Goal: Find specific page/section: Find specific page/section

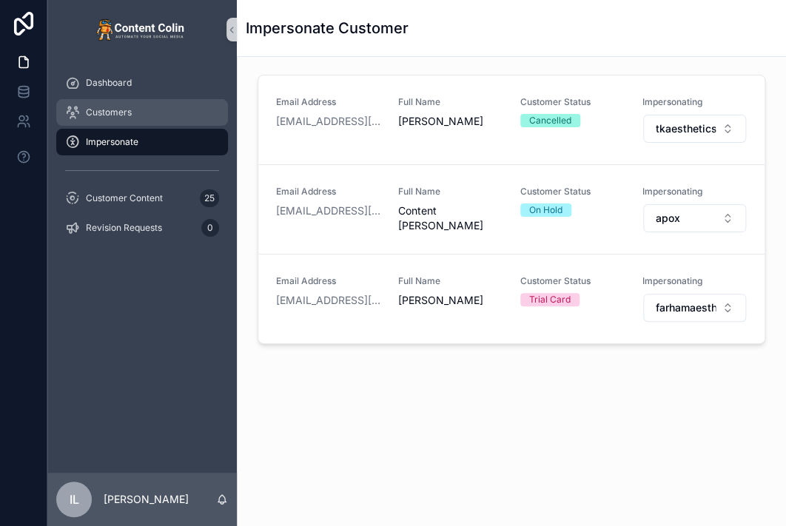
click at [119, 112] on span "Customers" at bounding box center [109, 113] width 46 height 12
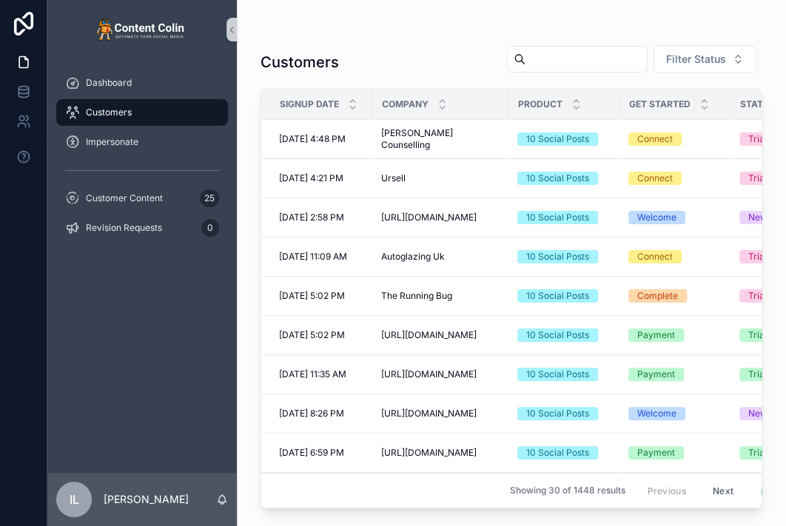
click at [680, 98] on span "Get Started" at bounding box center [659, 104] width 61 height 12
click at [677, 55] on span "Filter Status" at bounding box center [696, 59] width 60 height 15
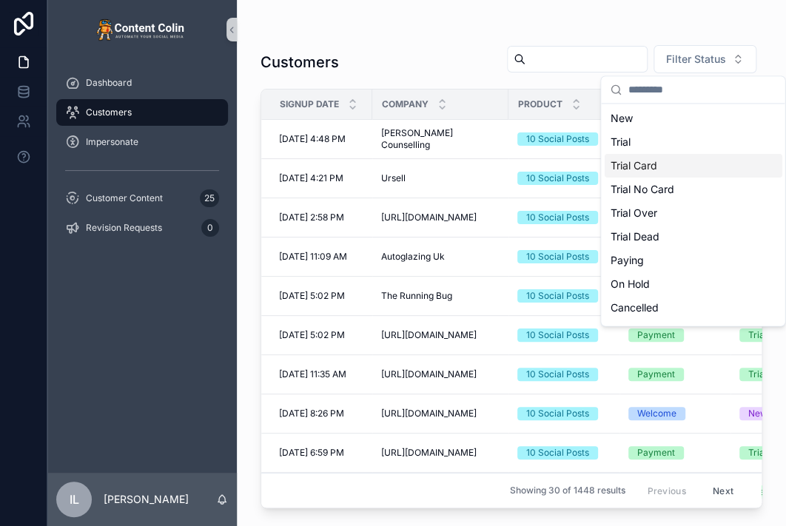
click at [618, 165] on div "Trial Card" at bounding box center [693, 166] width 178 height 24
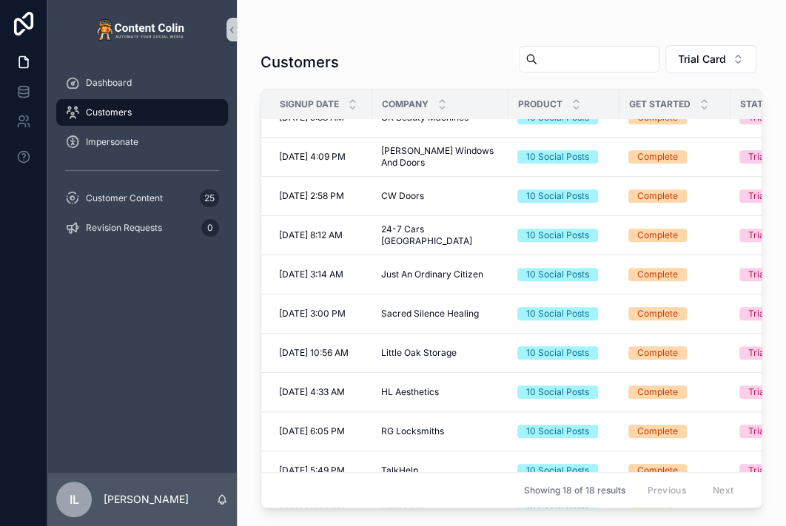
scroll to position [360, 0]
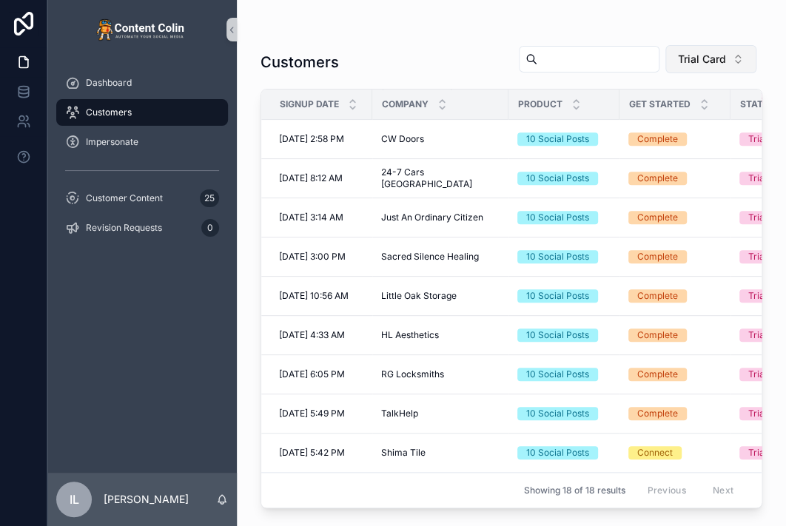
click at [697, 64] on span "Trial Card" at bounding box center [702, 59] width 48 height 15
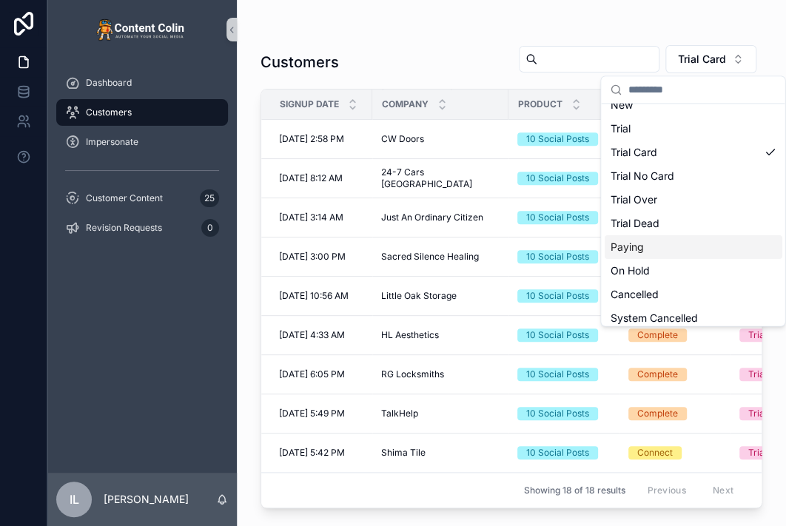
scroll to position [68, 0]
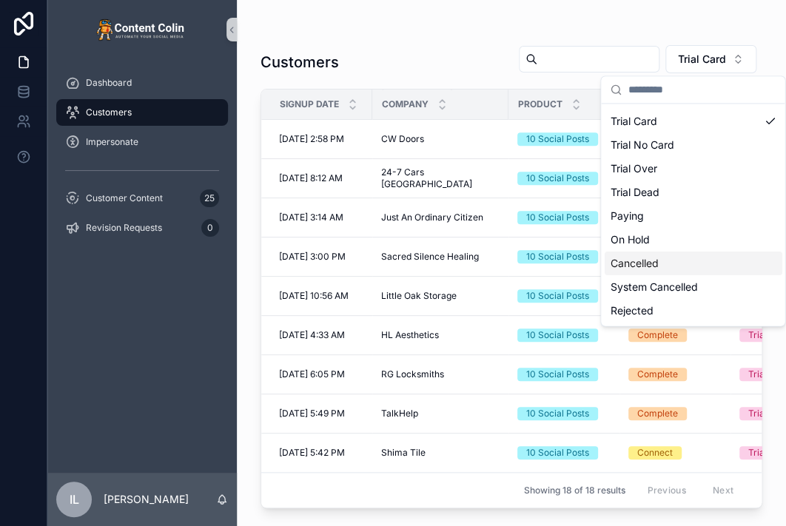
click at [665, 263] on div "Cancelled" at bounding box center [693, 264] width 178 height 24
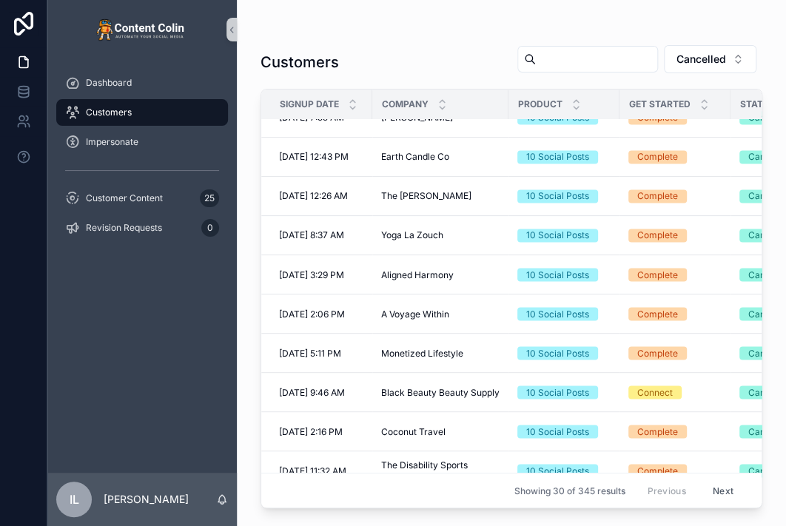
scroll to position [839, 0]
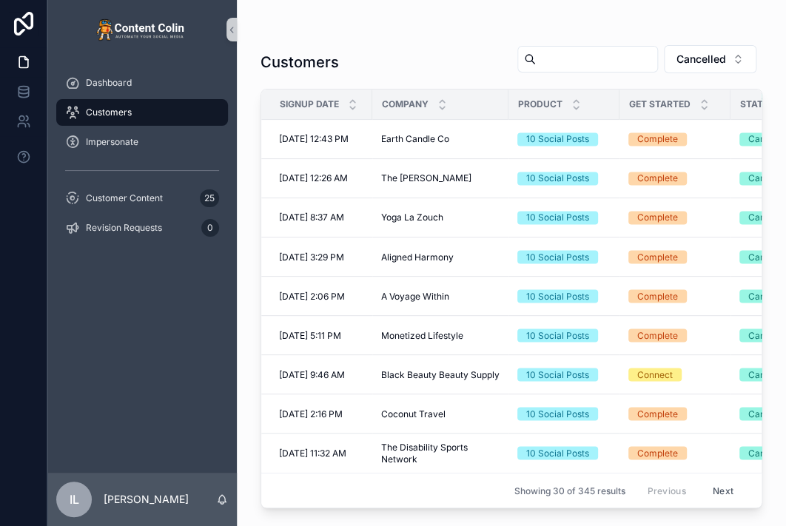
click at [716, 482] on button "Next" at bounding box center [722, 490] width 41 height 23
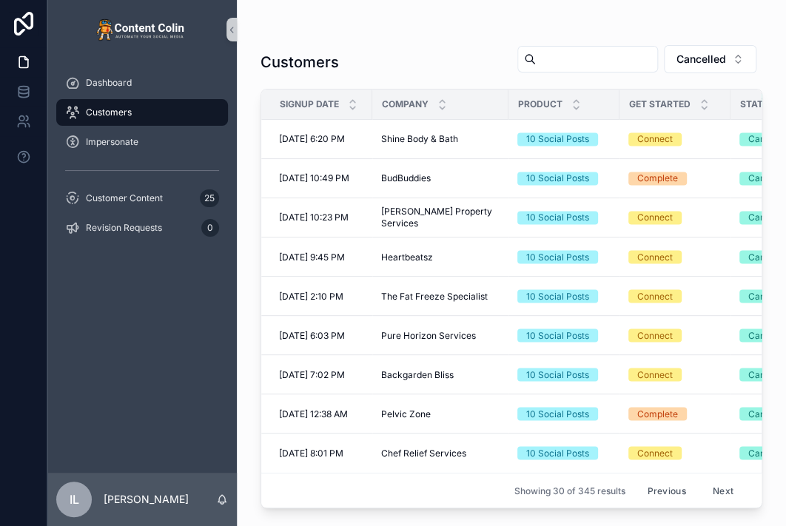
scroll to position [830, 0]
click at [720, 480] on button "Next" at bounding box center [722, 490] width 41 height 23
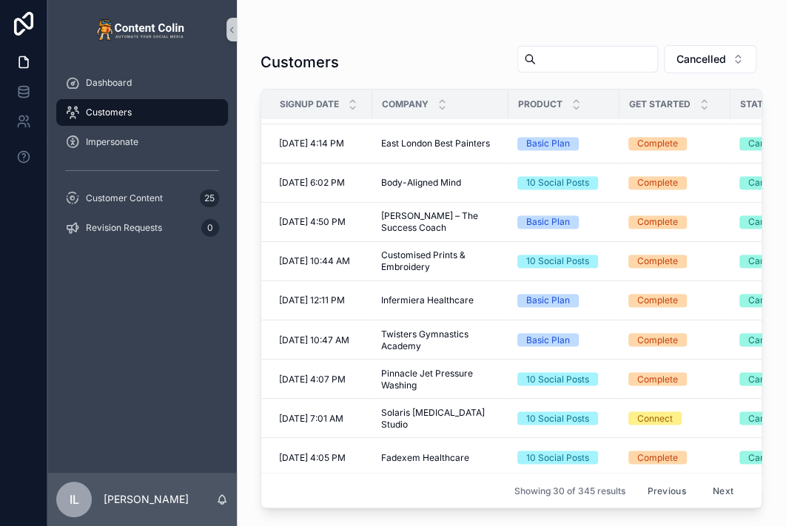
scroll to position [815, 0]
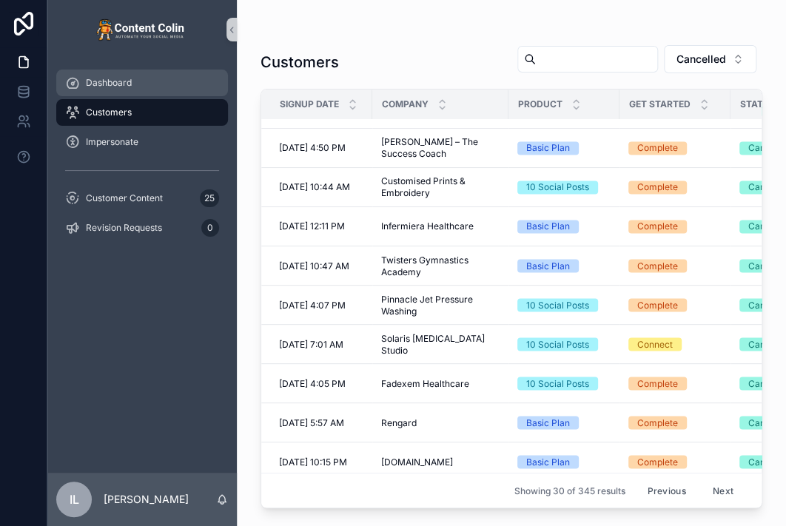
click at [154, 84] on div "Dashboard" at bounding box center [142, 83] width 154 height 24
